Goal: Task Accomplishment & Management: Manage account settings

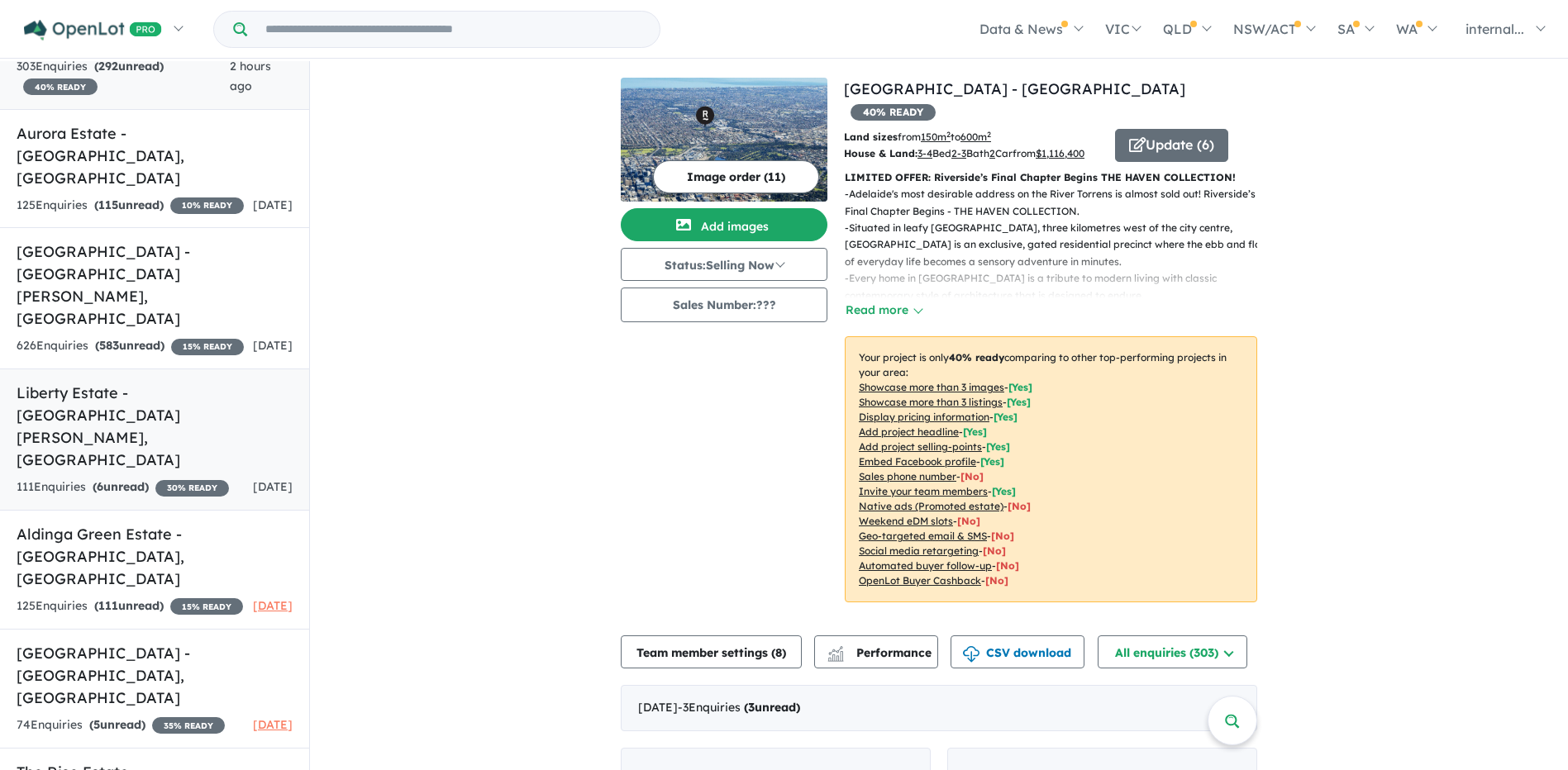
scroll to position [173, 0]
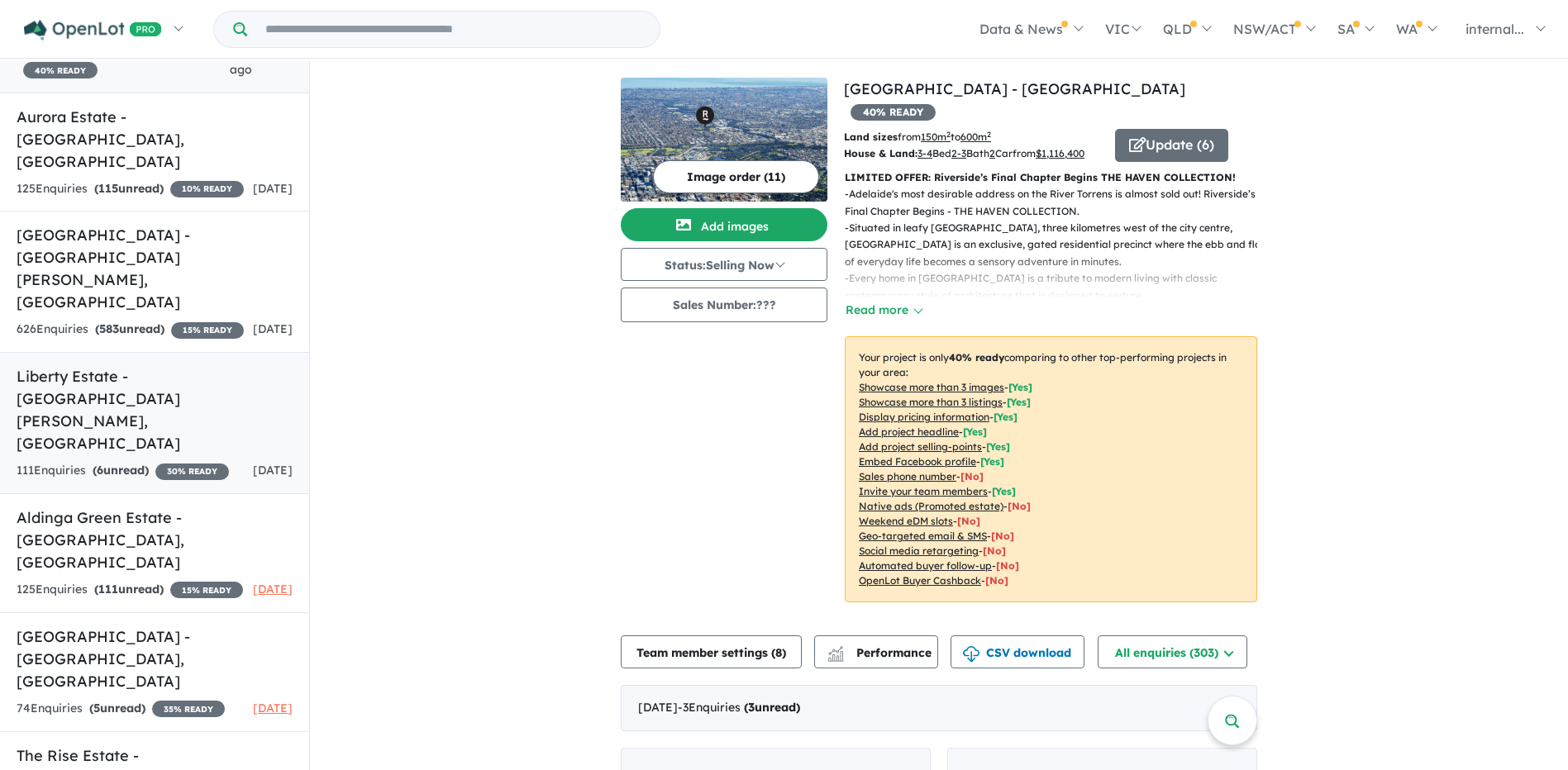
click at [167, 461] on div "111 Enquir ies ( 6 unread) 30 % READY" at bounding box center [123, 471] width 212 height 20
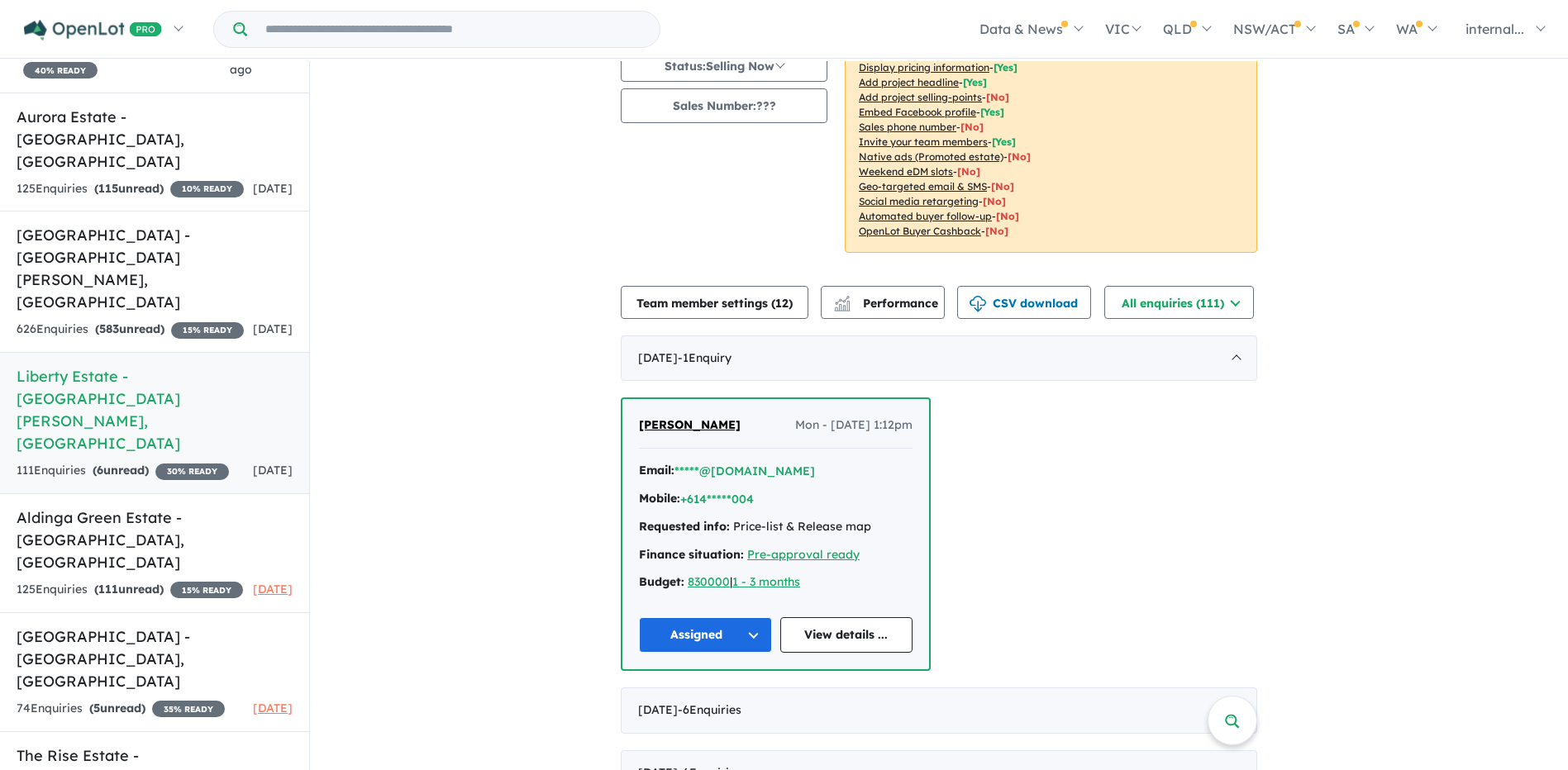
scroll to position [83, 0]
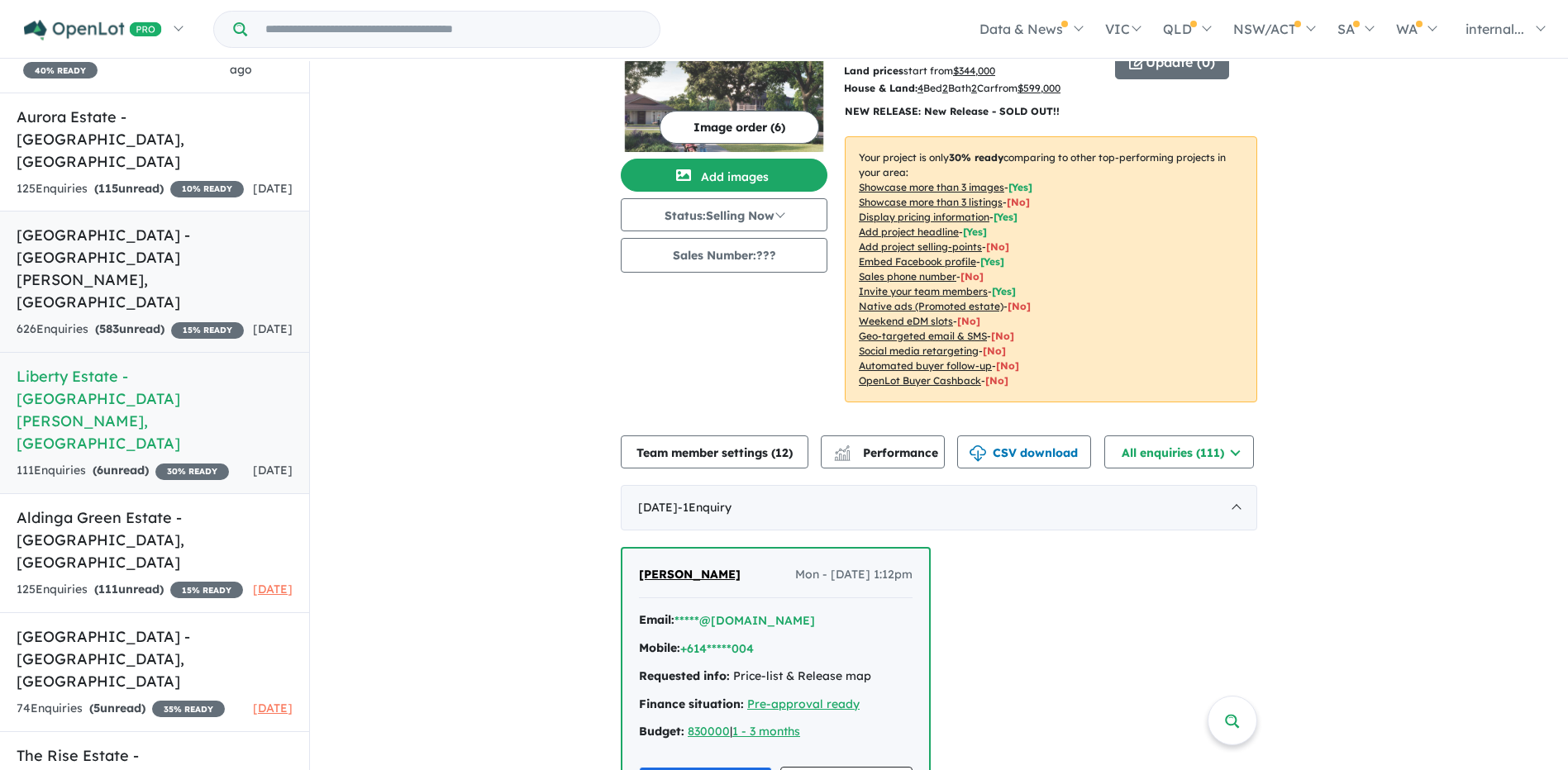
click at [152, 319] on div "626 Enquir ies ( 583 unread) 15 % READY" at bounding box center [130, 329] width 227 height 20
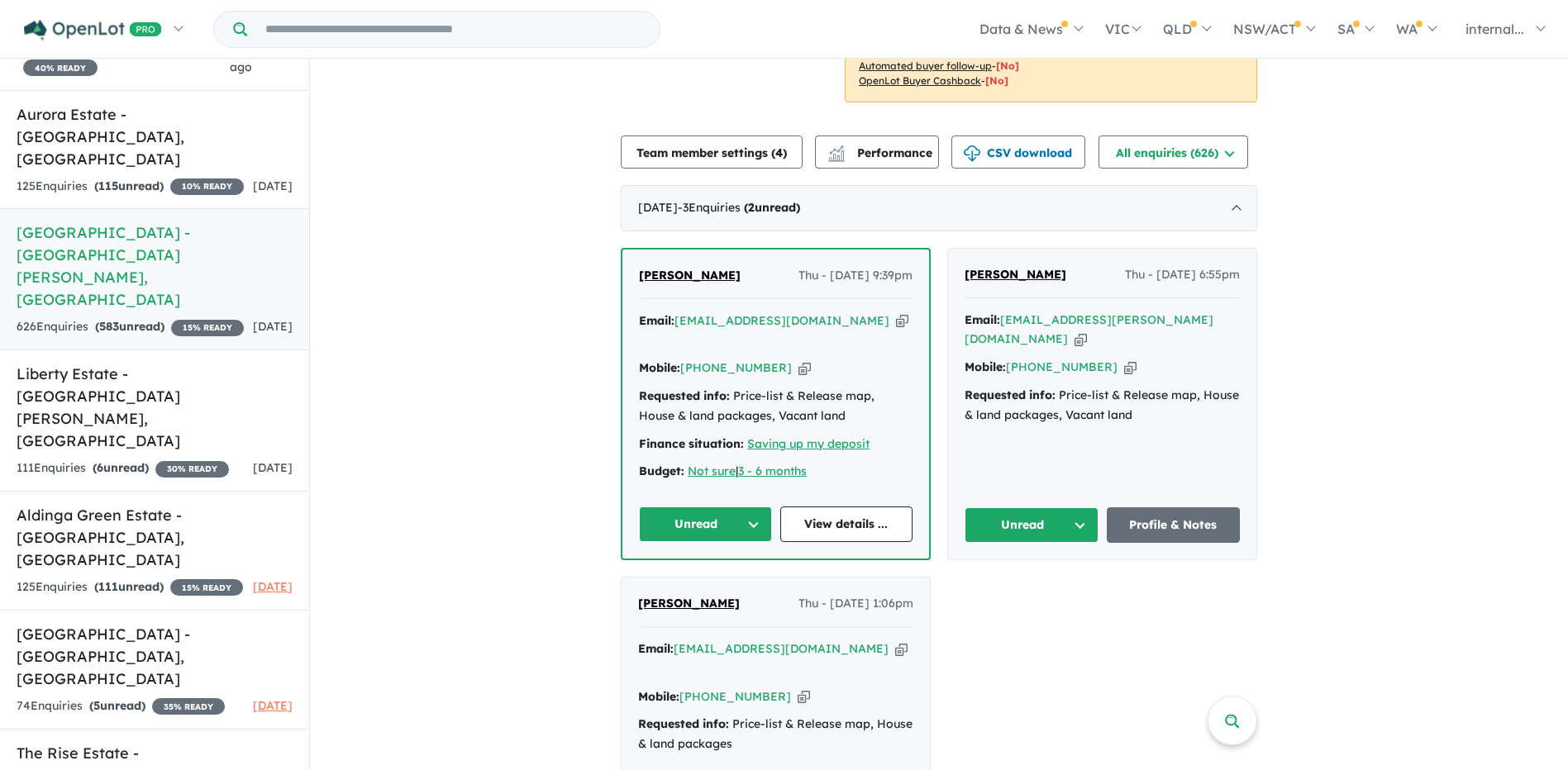
scroll to position [495, 0]
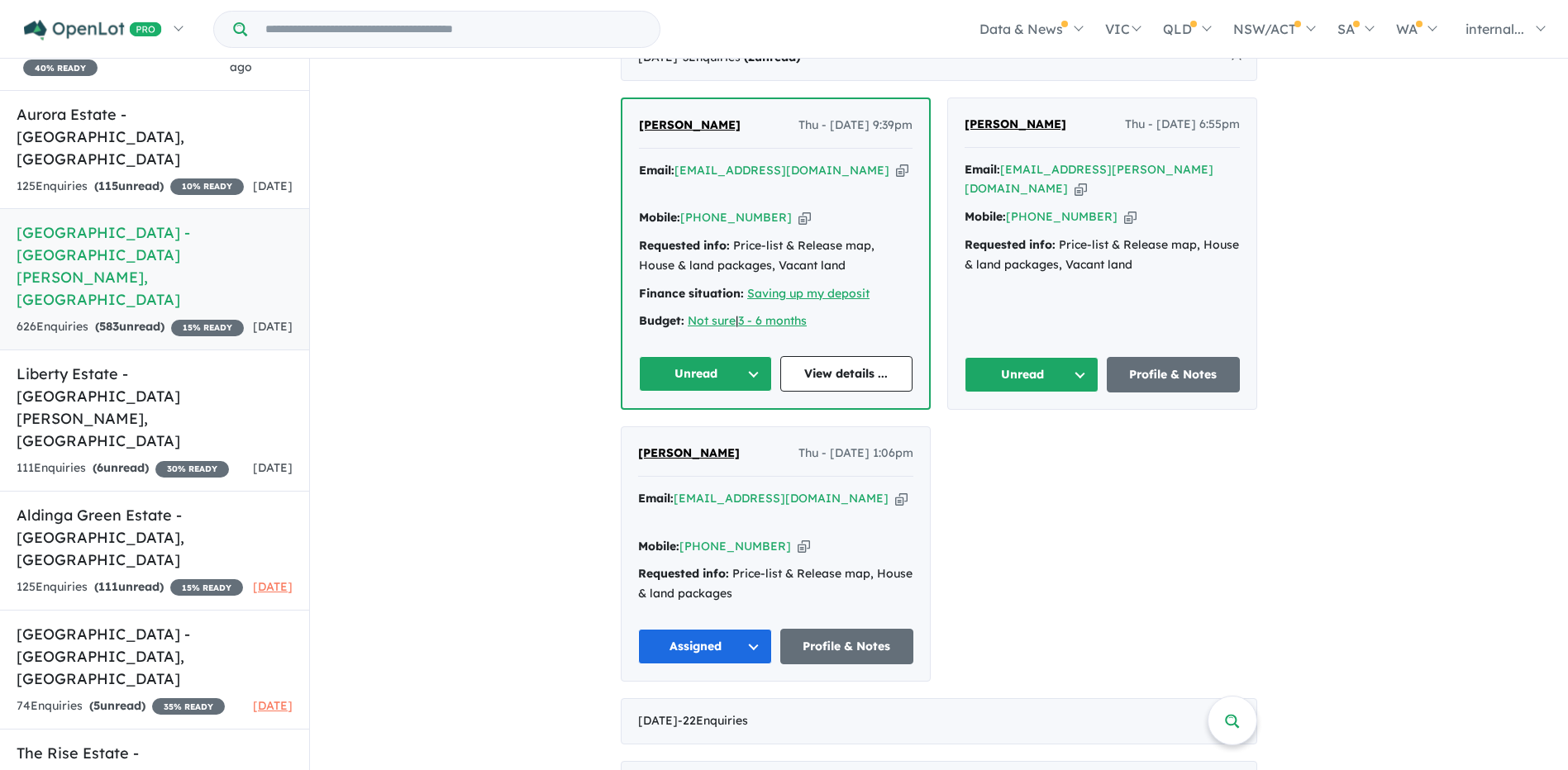
click at [1147, 160] on div "Email: [EMAIL_ADDRESS][PERSON_NAME][DOMAIN_NAME] Copied!" at bounding box center [1102, 180] width 276 height 40
click at [1087, 180] on icon "button" at bounding box center [1081, 188] width 12 height 17
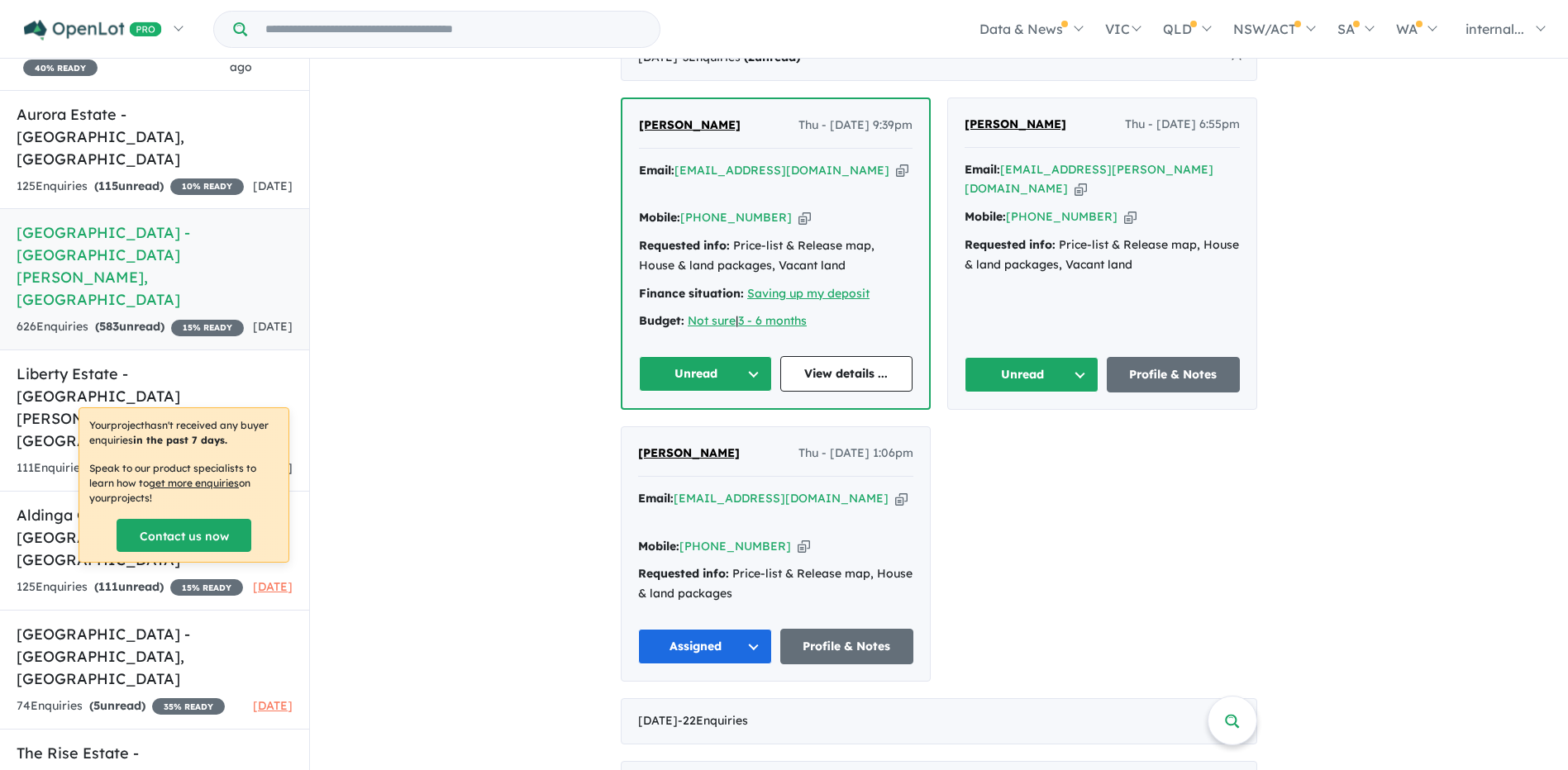
click at [1124, 208] on icon "button" at bounding box center [1130, 217] width 12 height 17
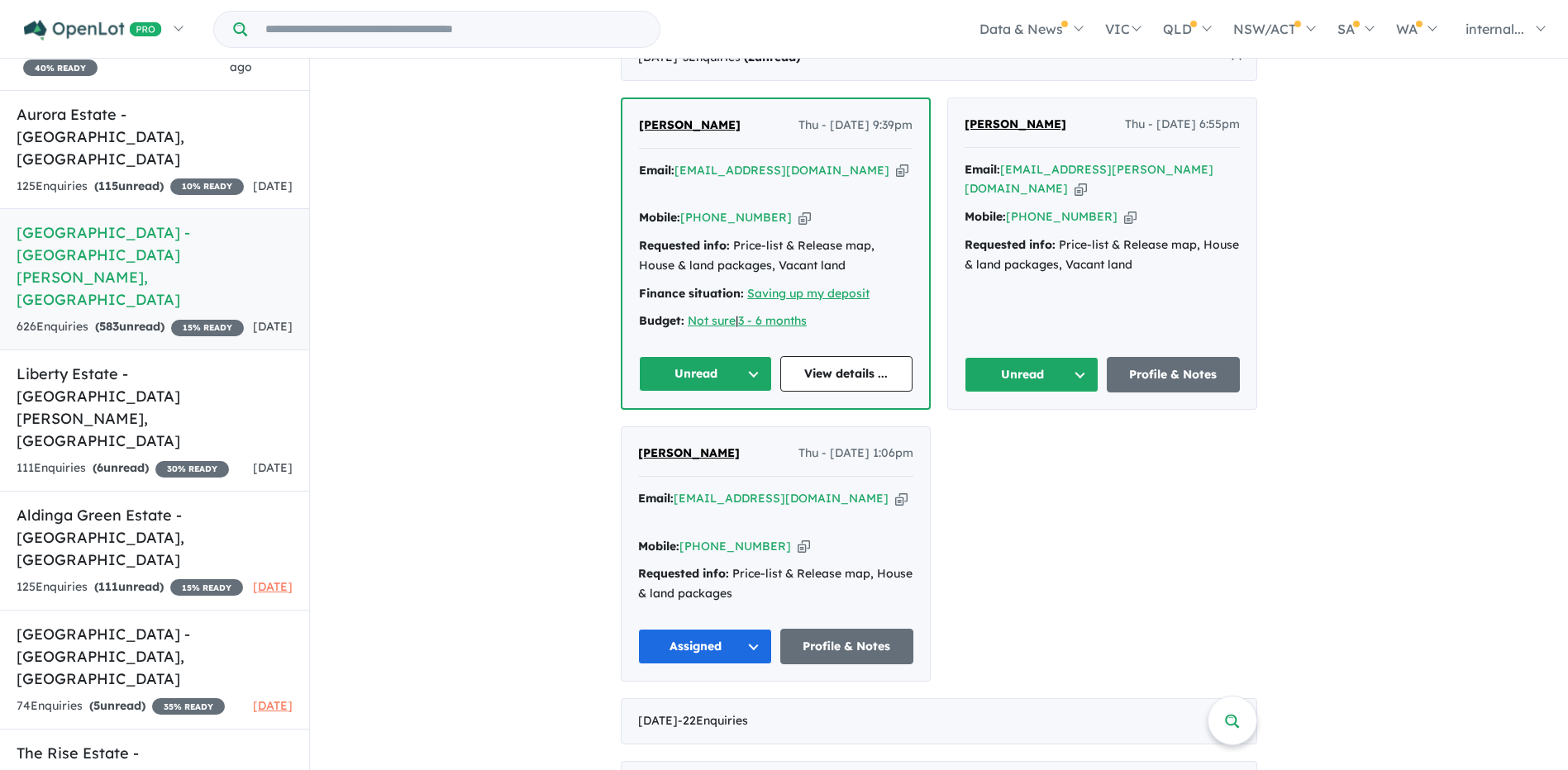
click at [1124, 208] on icon "button" at bounding box center [1130, 217] width 12 height 17
click at [1003, 357] on button "Unread" at bounding box center [1031, 374] width 134 height 36
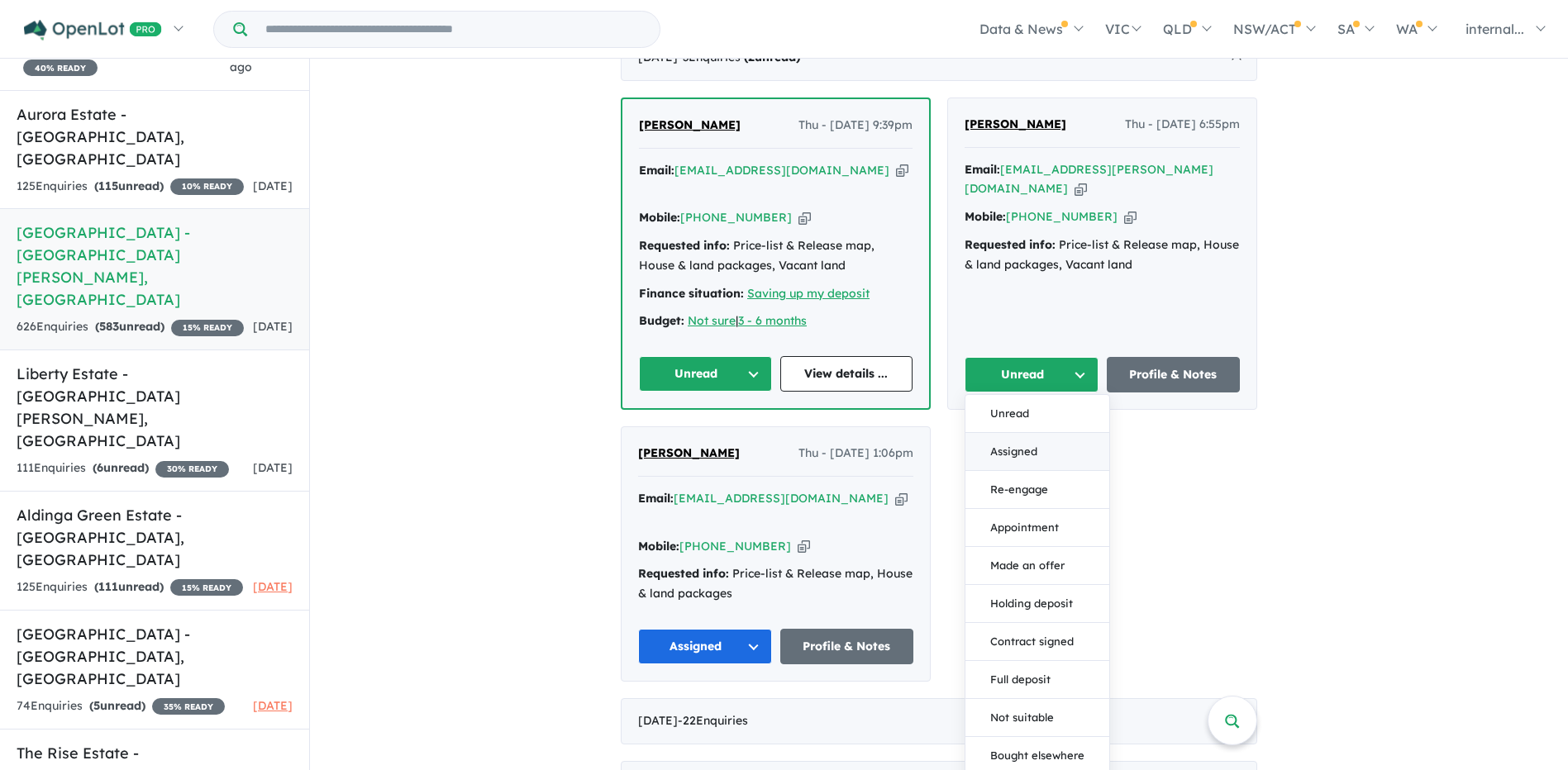
click at [1048, 433] on button "Assigned" at bounding box center [1037, 452] width 144 height 38
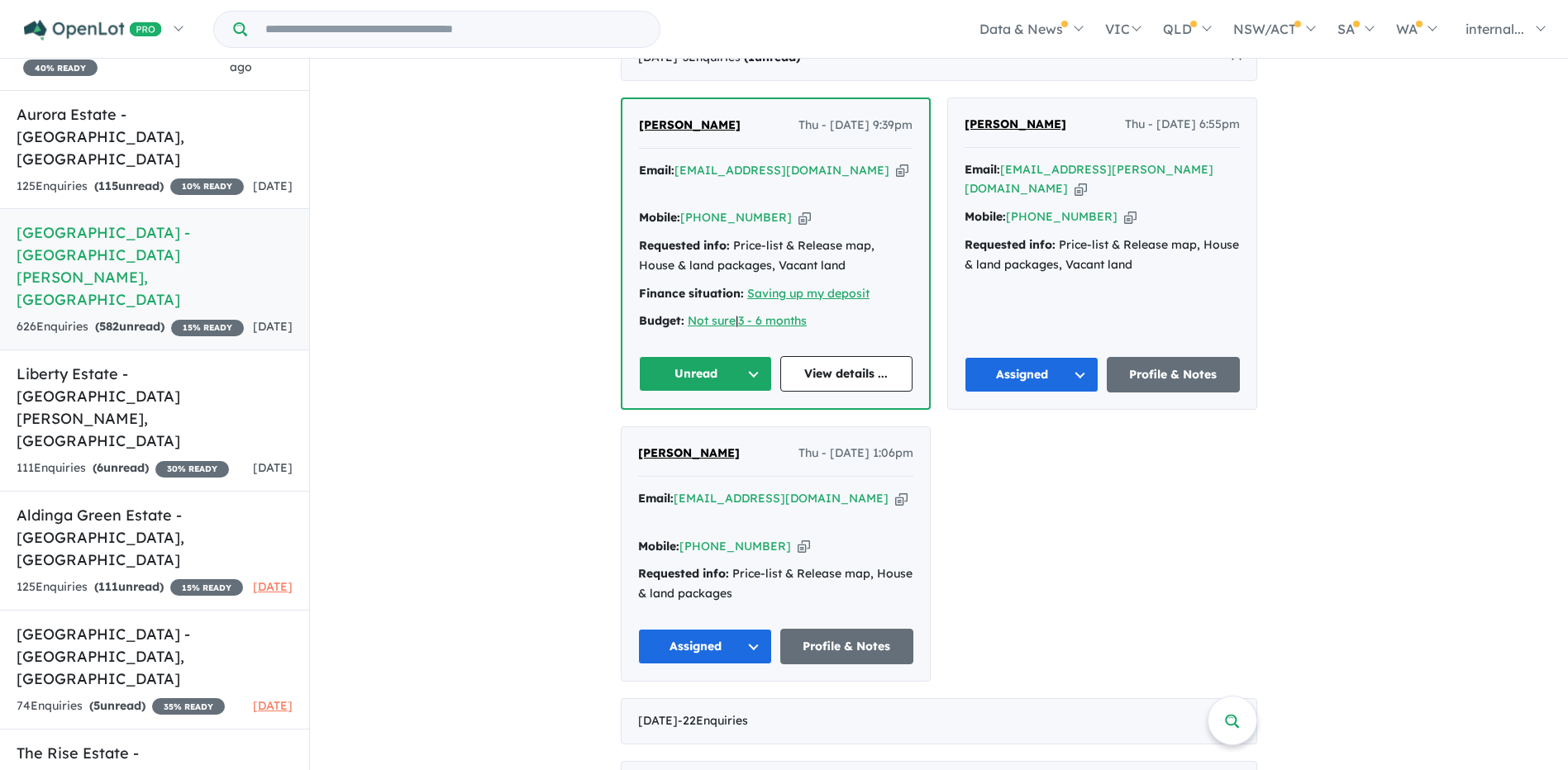
click at [896, 162] on icon "button" at bounding box center [901, 170] width 12 height 17
